Goal: Information Seeking & Learning: Find specific fact

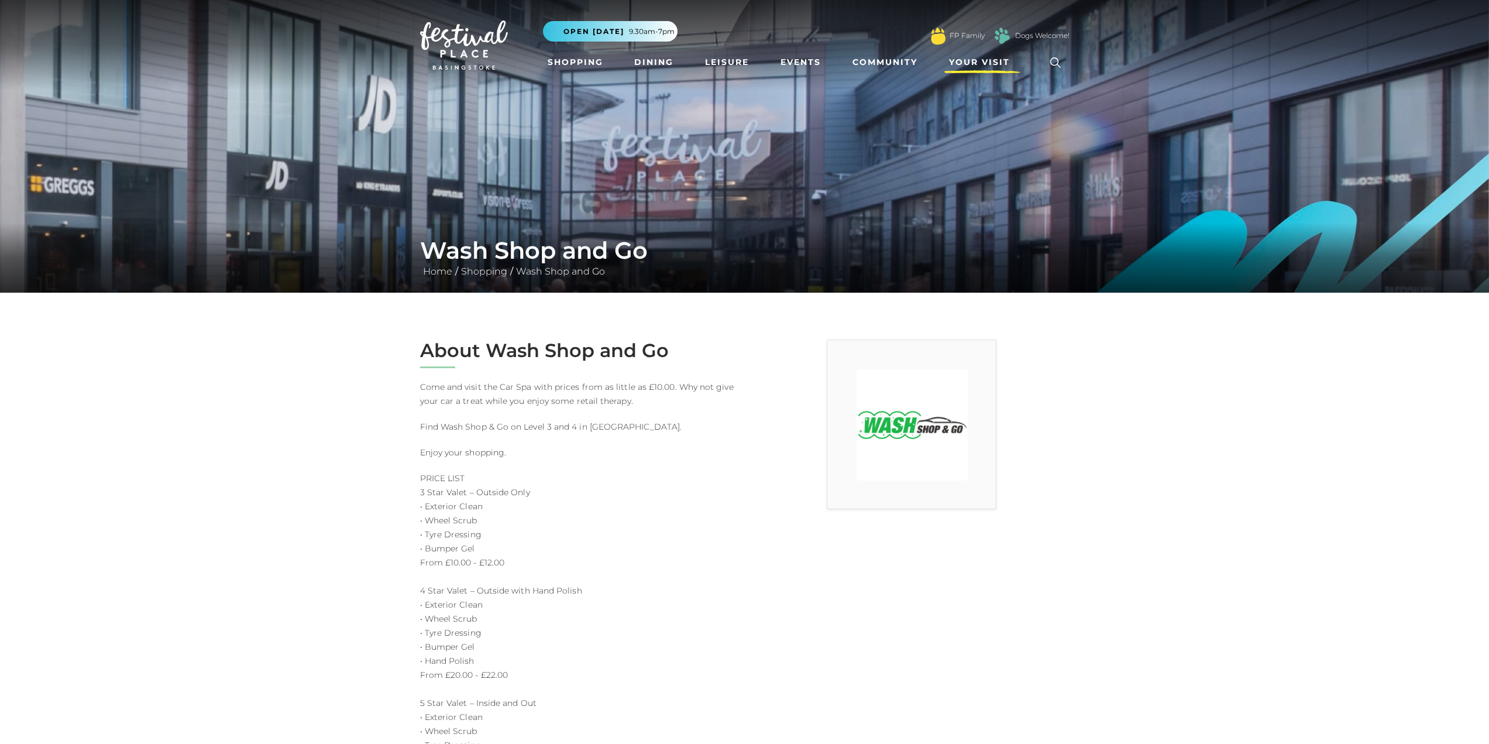
click at [983, 67] on span "Your Visit" at bounding box center [979, 62] width 61 height 12
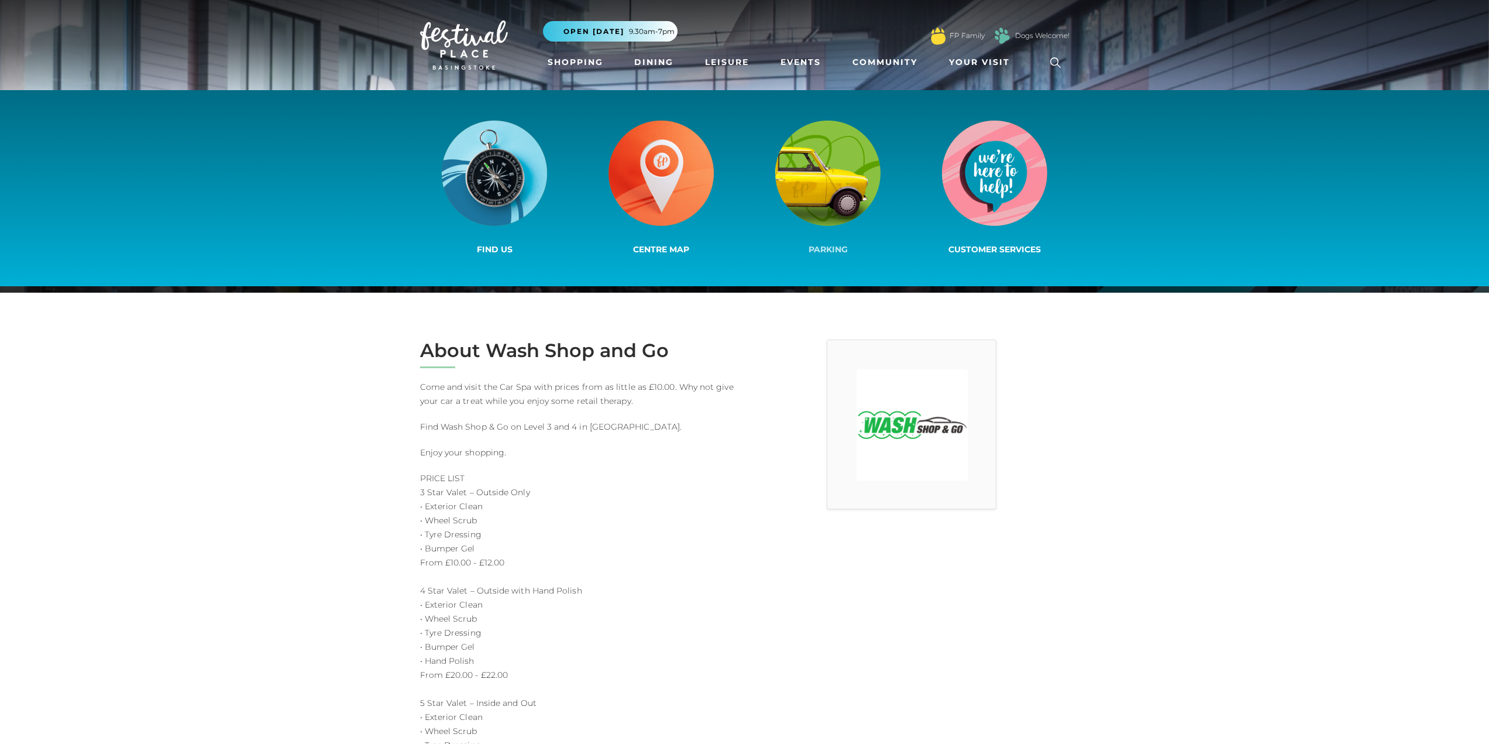
click at [790, 164] on img at bounding box center [827, 173] width 105 height 105
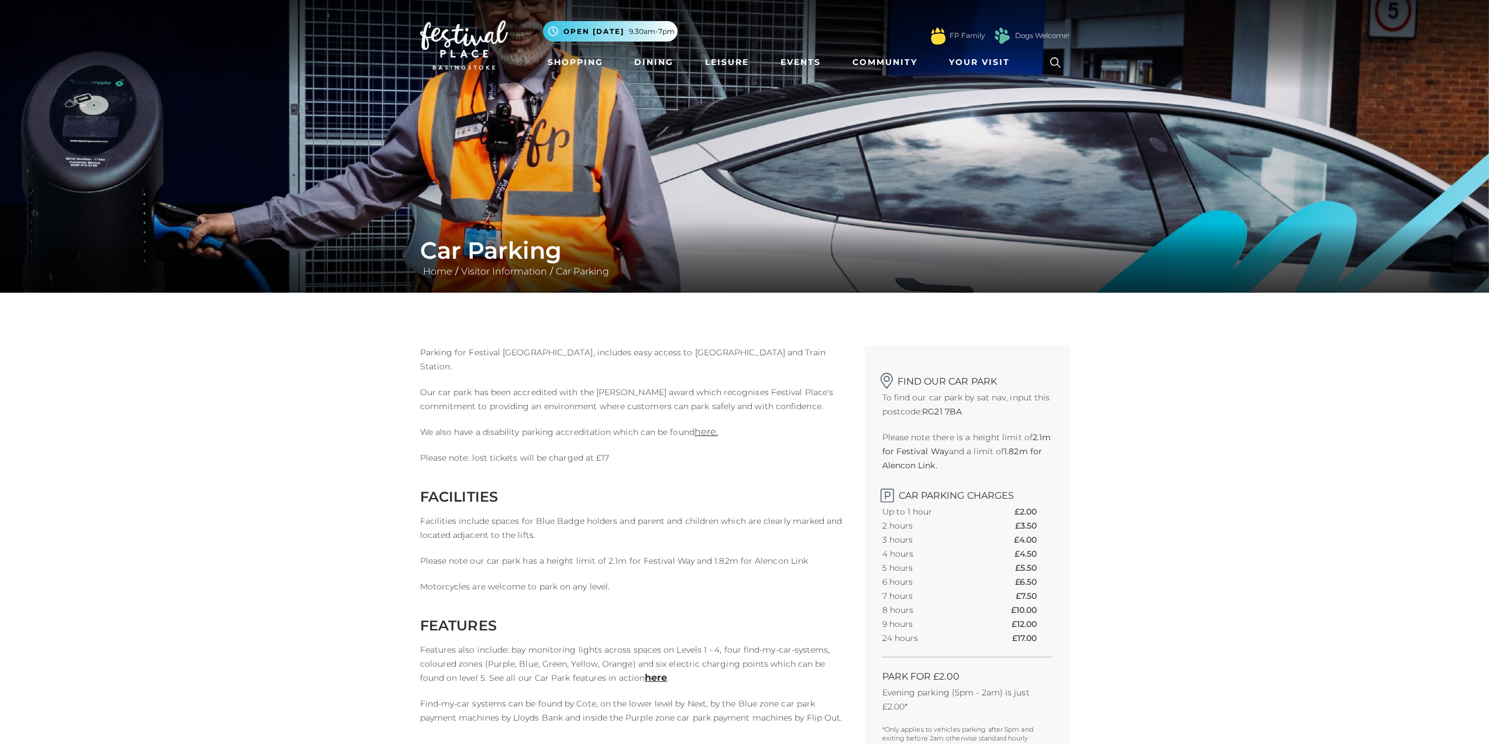
click at [955, 696] on p "Evening parking (5pm - 2am) is just £2.00*" at bounding box center [967, 699] width 170 height 28
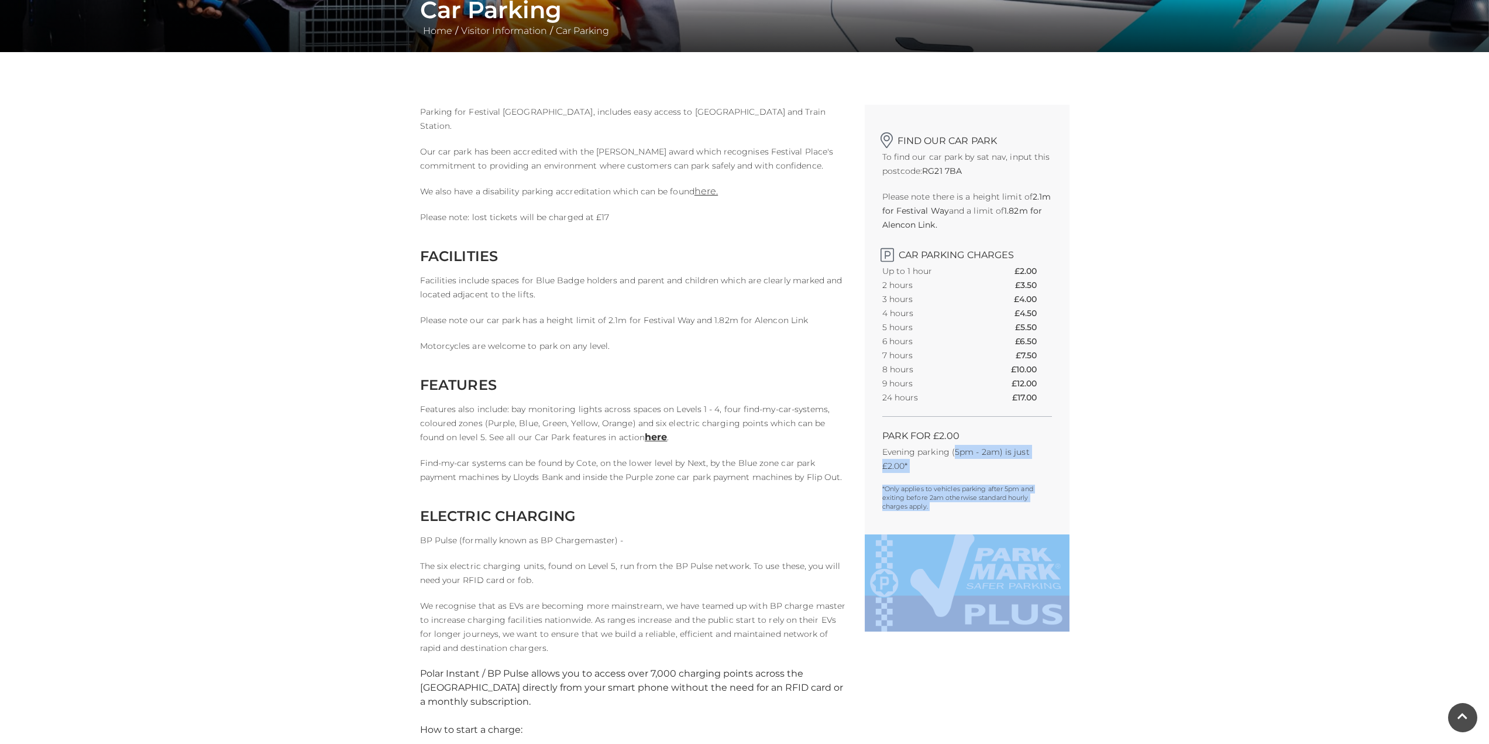
scroll to position [271, 0]
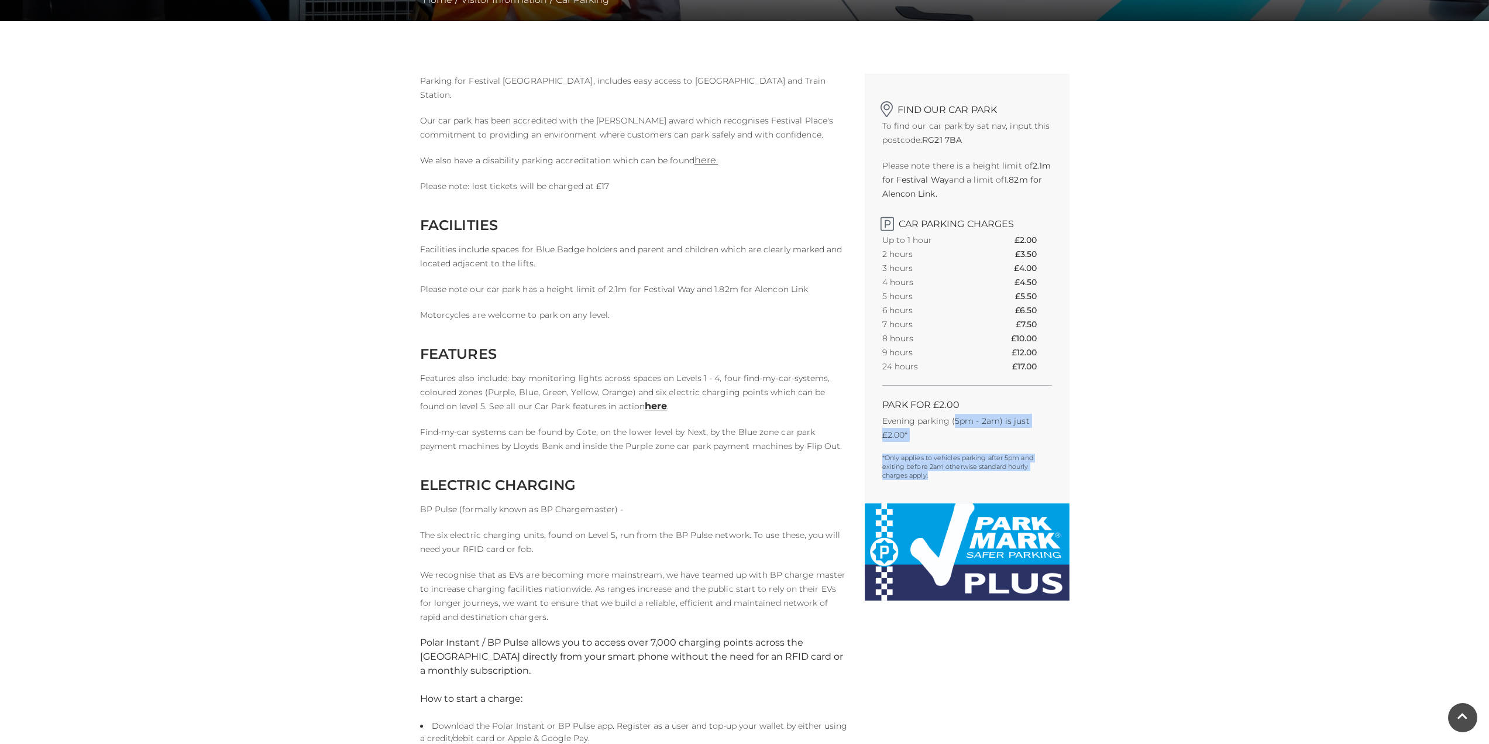
drag, startPoint x: 955, startPoint y: 696, endPoint x: 1026, endPoint y: 482, distance: 225.7
click at [1026, 482] on div "Find our car park To find our car park by sat nav, input this postcode: RG21 7B…" at bounding box center [967, 288] width 205 height 429
click at [930, 140] on strong "RG21 7BA" at bounding box center [942, 140] width 40 height 11
drag, startPoint x: 930, startPoint y: 140, endPoint x: 954, endPoint y: 143, distance: 23.6
click at [954, 143] on strong "RG21 7BA" at bounding box center [942, 140] width 40 height 11
